Goal: Task Accomplishment & Management: Manage account settings

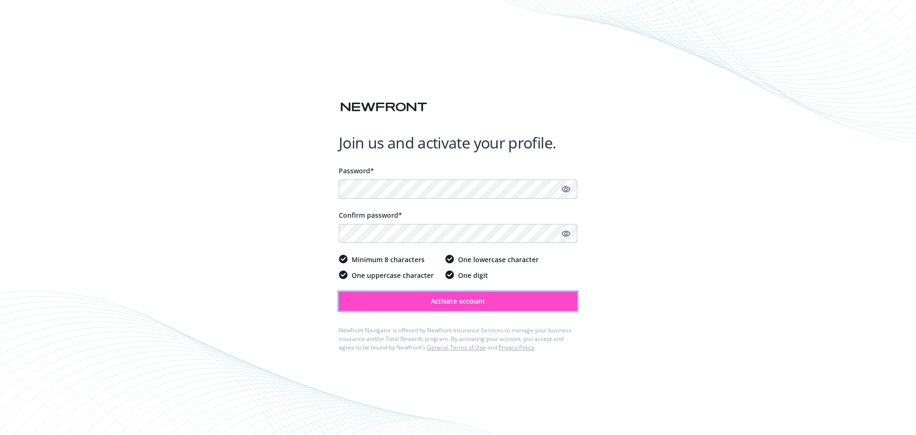
click at [483, 304] on span "Activate account" at bounding box center [458, 300] width 54 height 9
